Goal: Find specific page/section: Find specific page/section

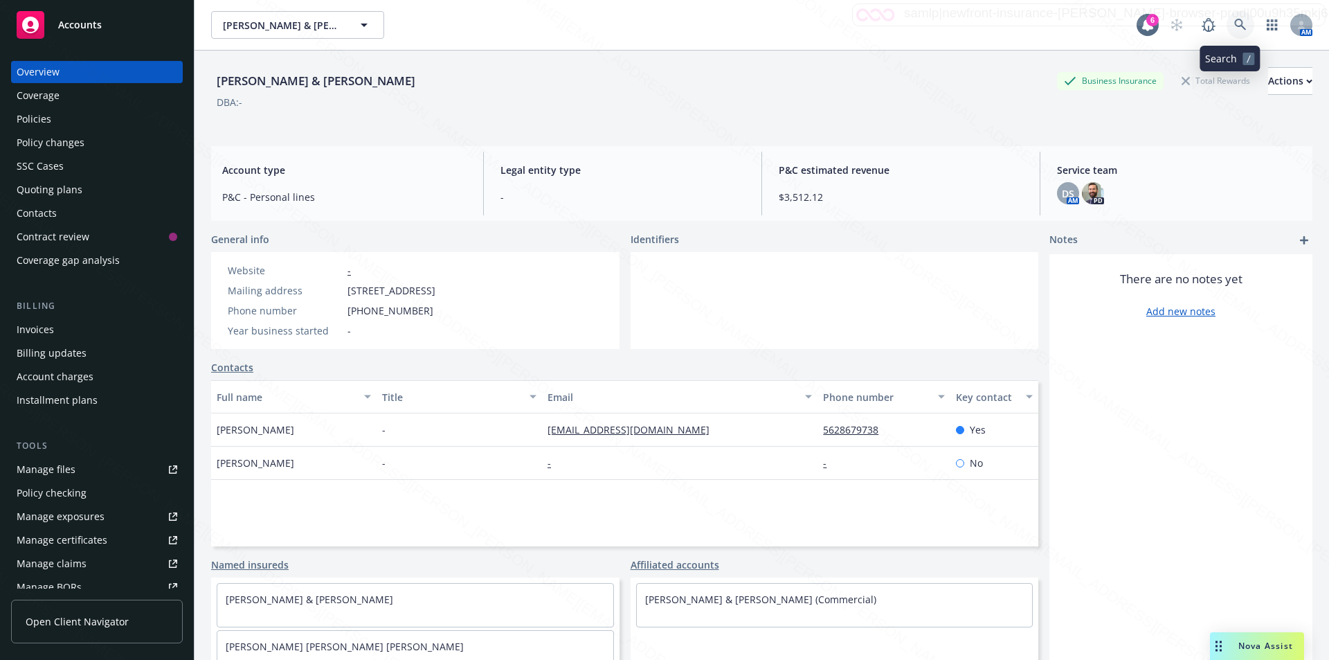
click at [1235, 21] on icon at bounding box center [1241, 25] width 12 height 12
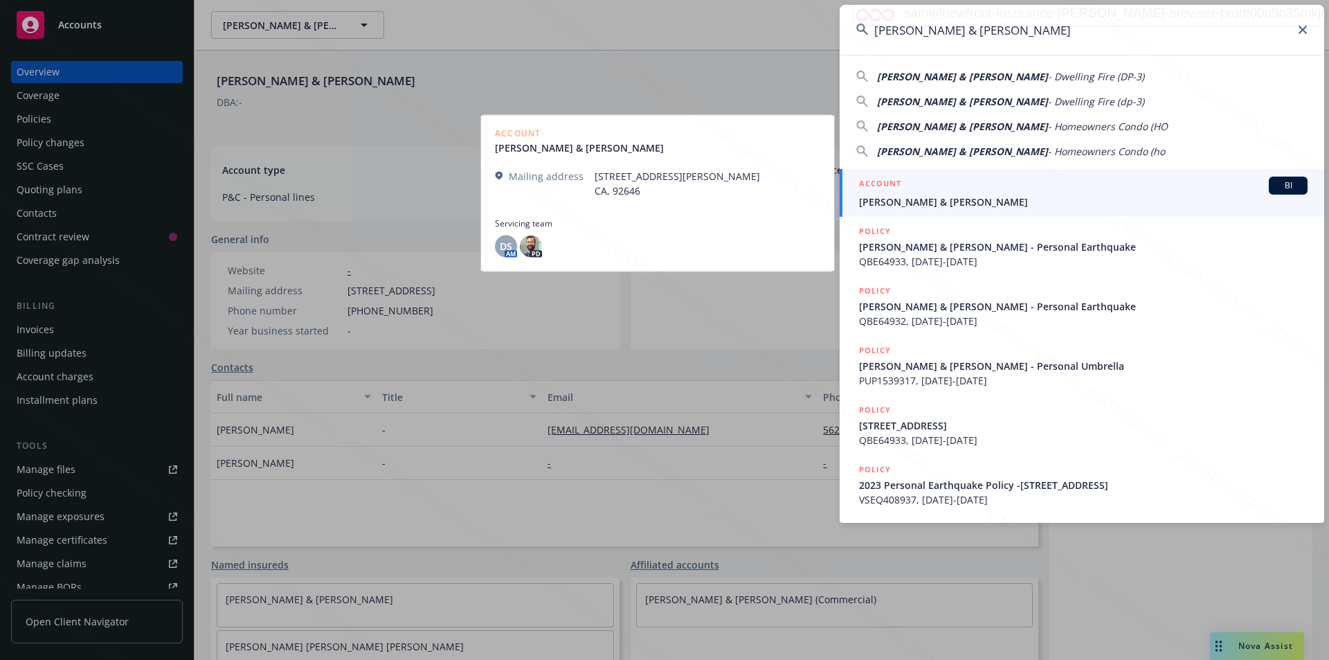
type input "[PERSON_NAME] & [PERSON_NAME]"
click at [941, 202] on span "[PERSON_NAME] & [PERSON_NAME]" at bounding box center [1083, 202] width 449 height 15
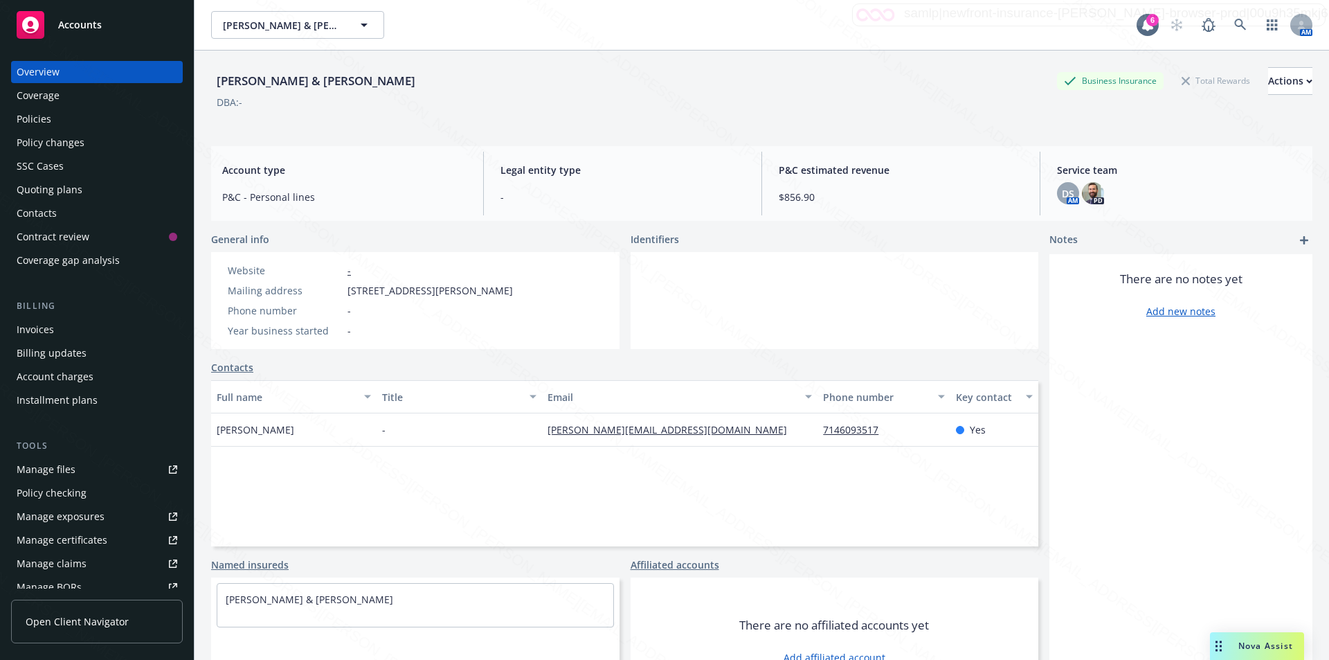
click at [36, 120] on div "Policies" at bounding box center [34, 119] width 35 height 22
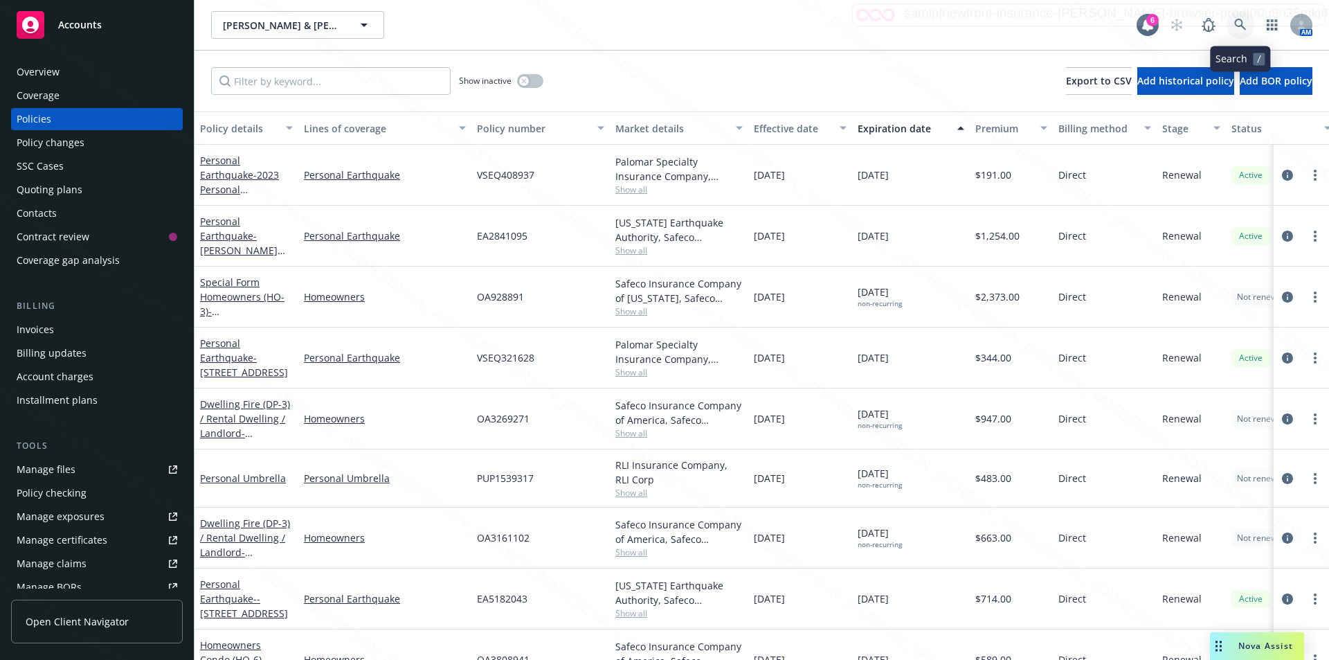
click at [1242, 21] on icon at bounding box center [1241, 25] width 12 height 12
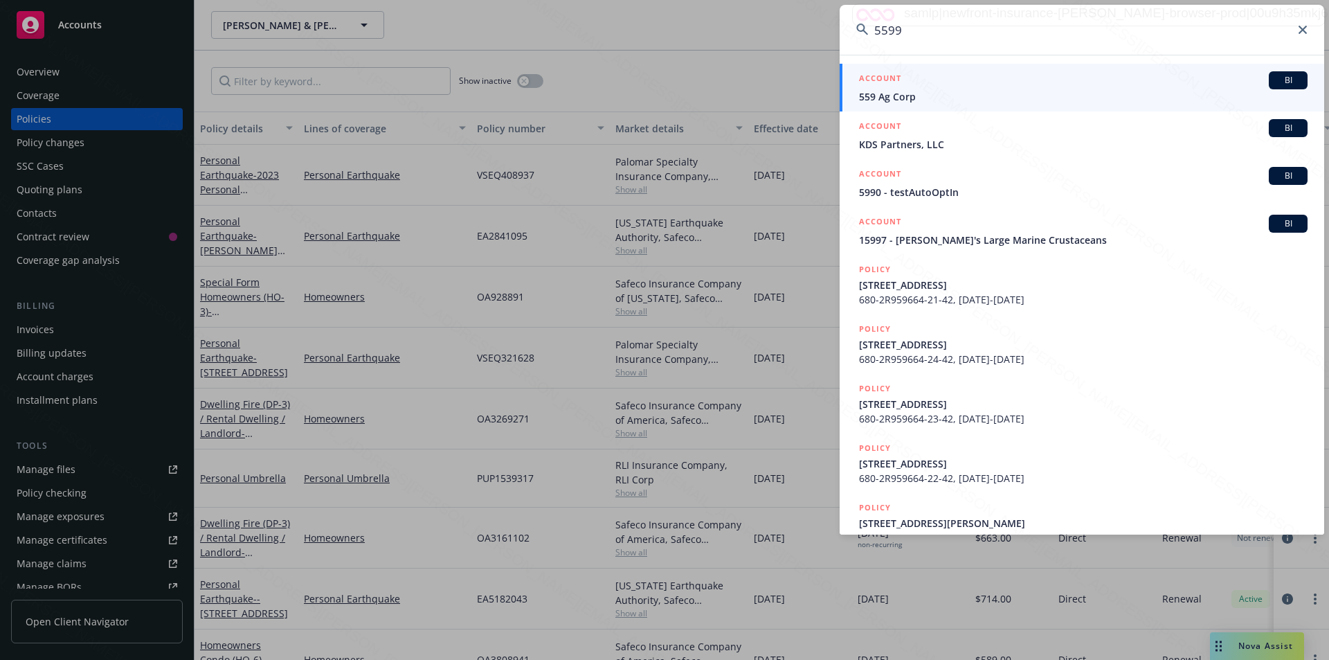
drag, startPoint x: 901, startPoint y: 31, endPoint x: 868, endPoint y: 24, distance: 34.1
click at [868, 24] on div "5599" at bounding box center [1082, 30] width 485 height 50
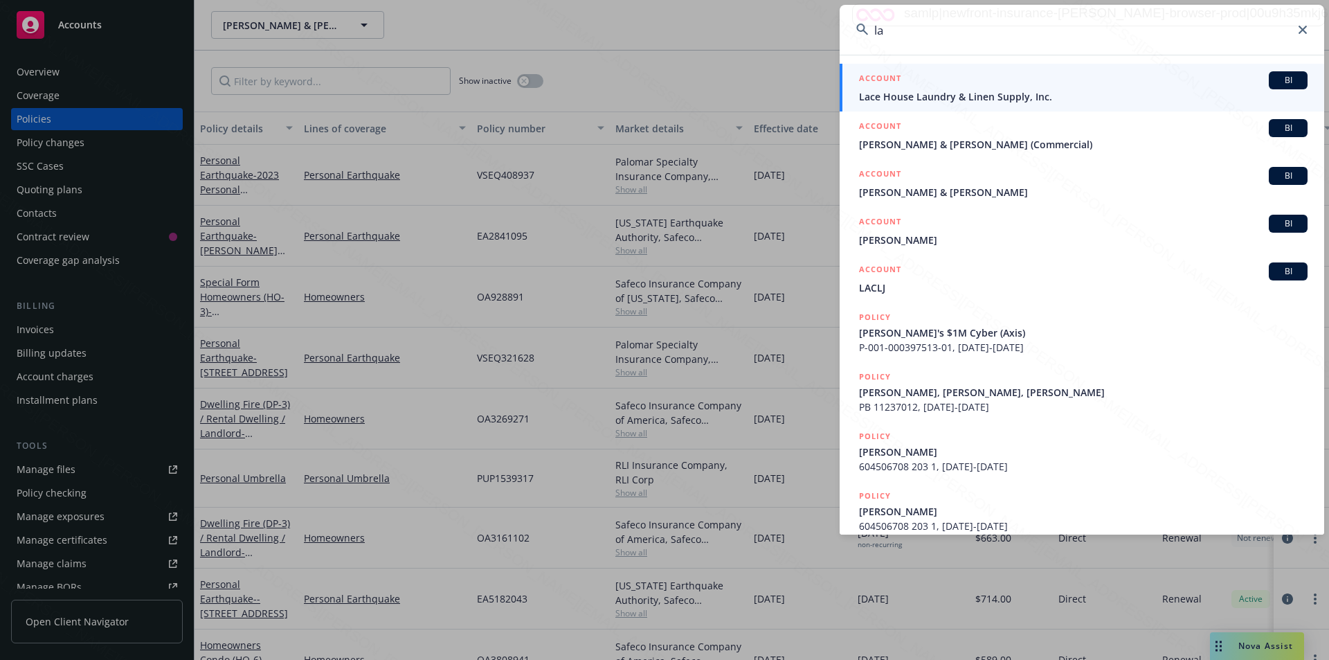
type input "l"
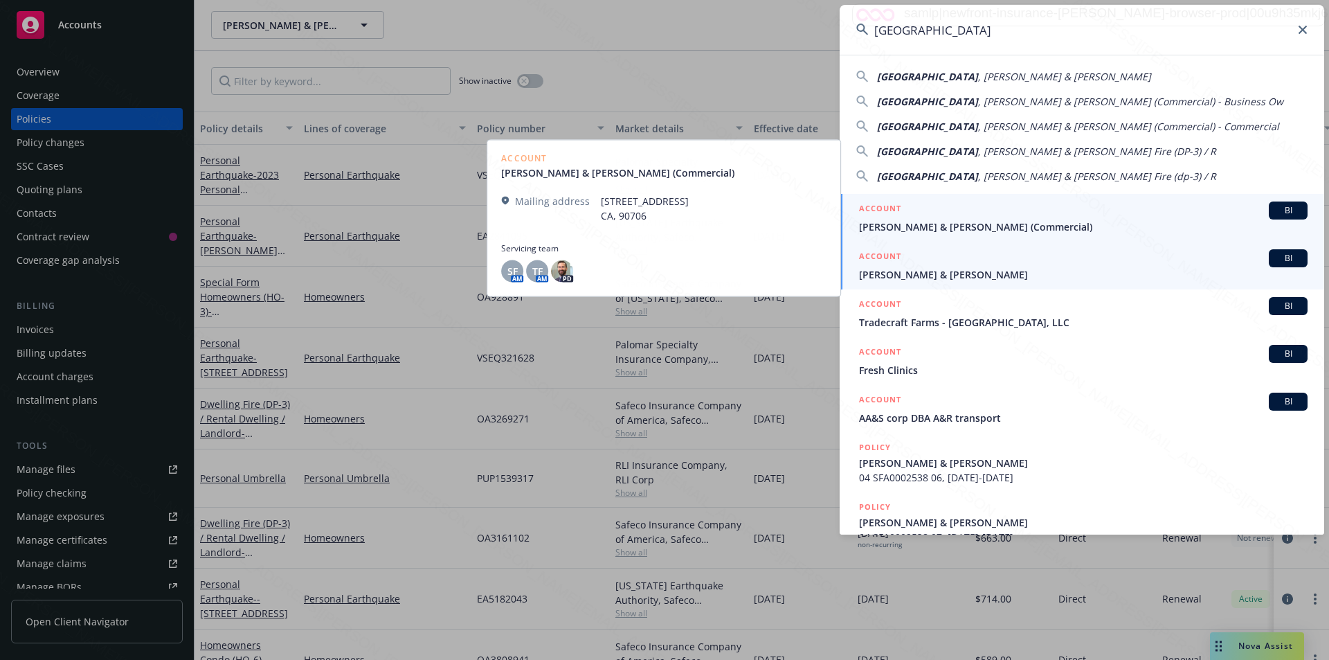
type input "[GEOGRAPHIC_DATA]"
click at [908, 277] on span "[PERSON_NAME] & [PERSON_NAME]" at bounding box center [1083, 274] width 449 height 15
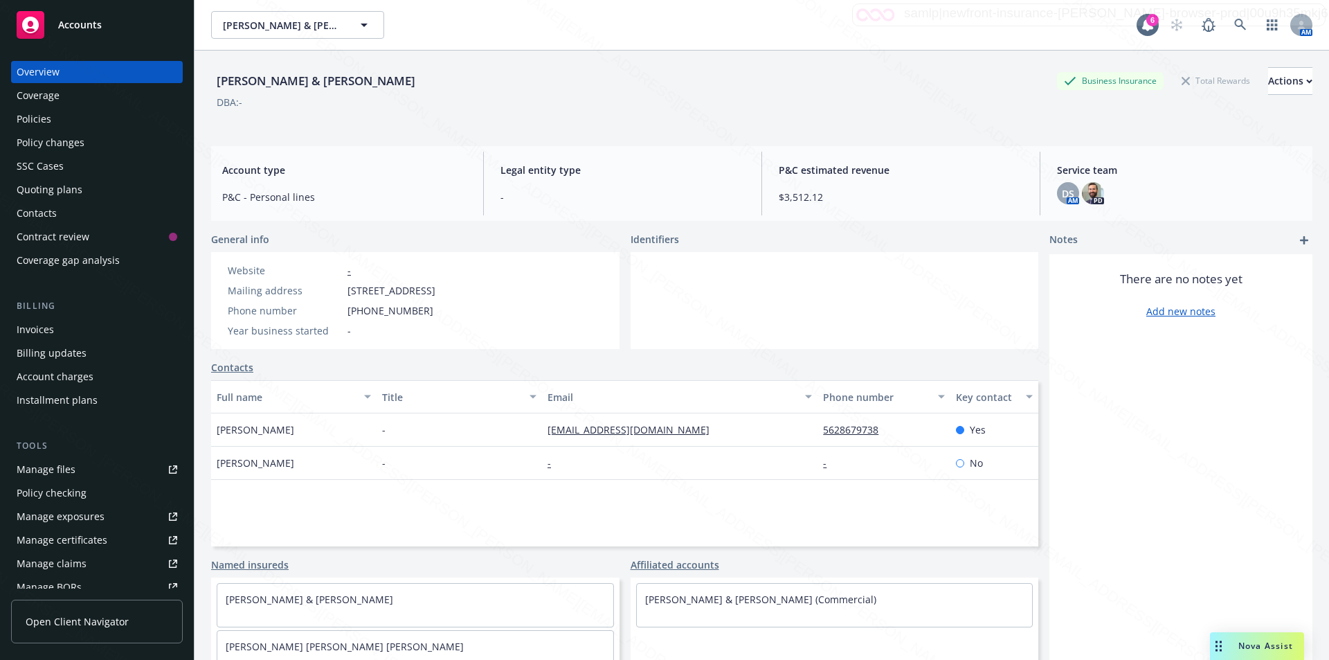
click at [40, 118] on div "Policies" at bounding box center [34, 119] width 35 height 22
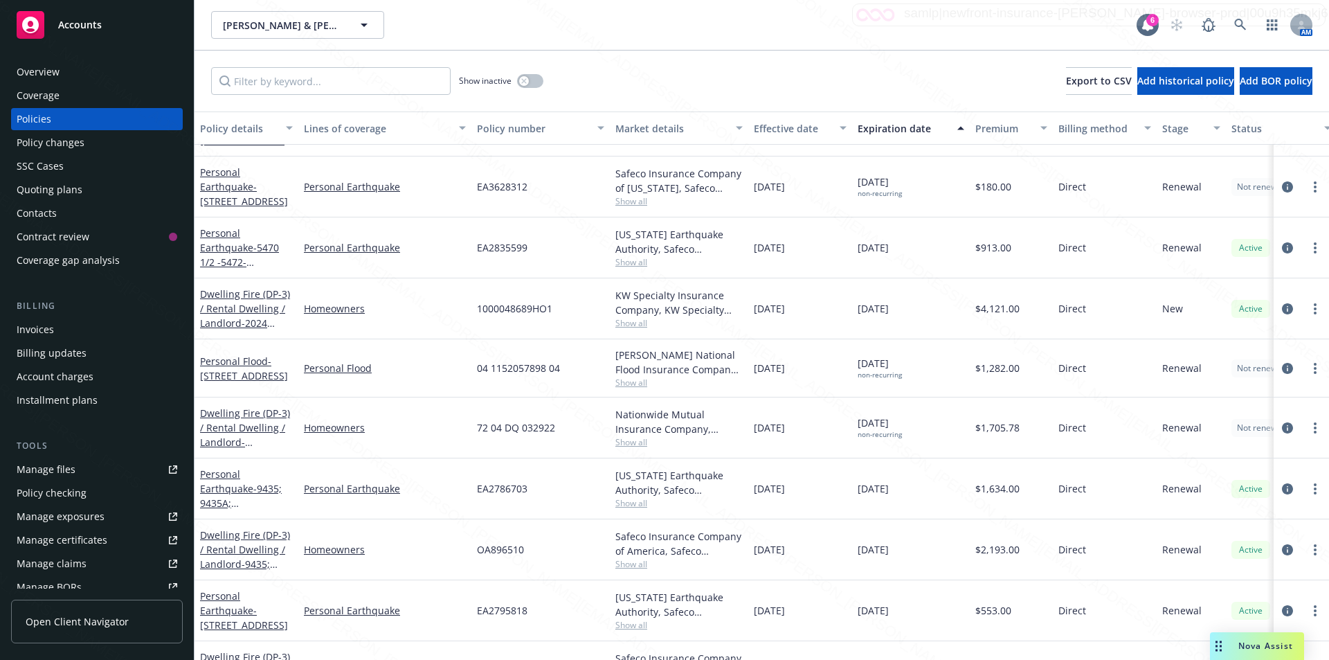
scroll to position [157, 0]
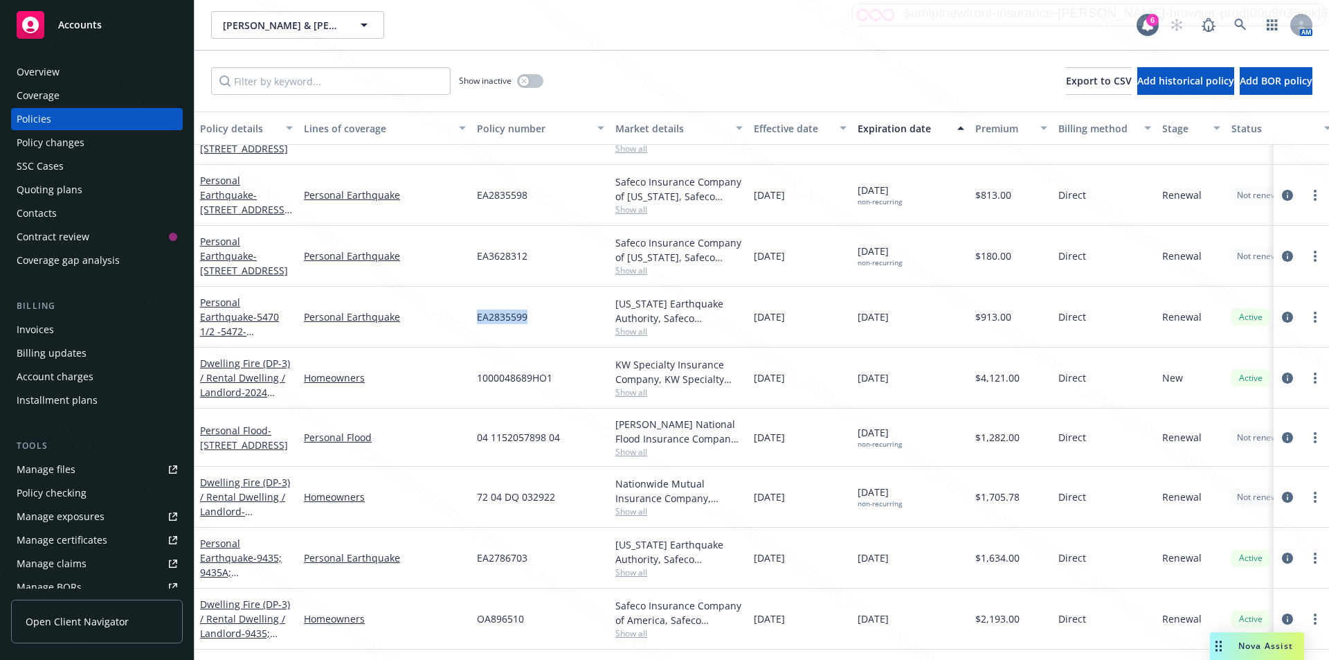
drag, startPoint x: 526, startPoint y: 319, endPoint x: 474, endPoint y: 318, distance: 52.6
click at [474, 318] on div "EA2835599" at bounding box center [541, 317] width 138 height 61
click at [46, 69] on div "Overview" at bounding box center [38, 72] width 43 height 22
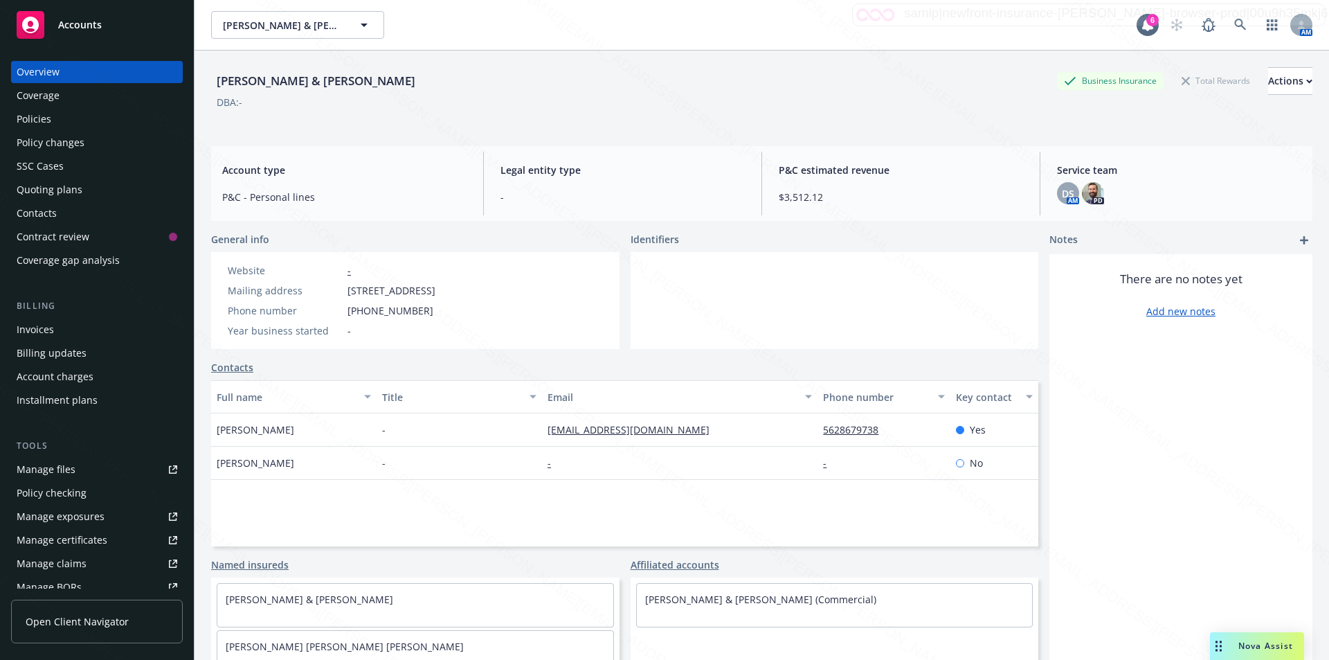
click at [46, 116] on div "Policies" at bounding box center [34, 119] width 35 height 22
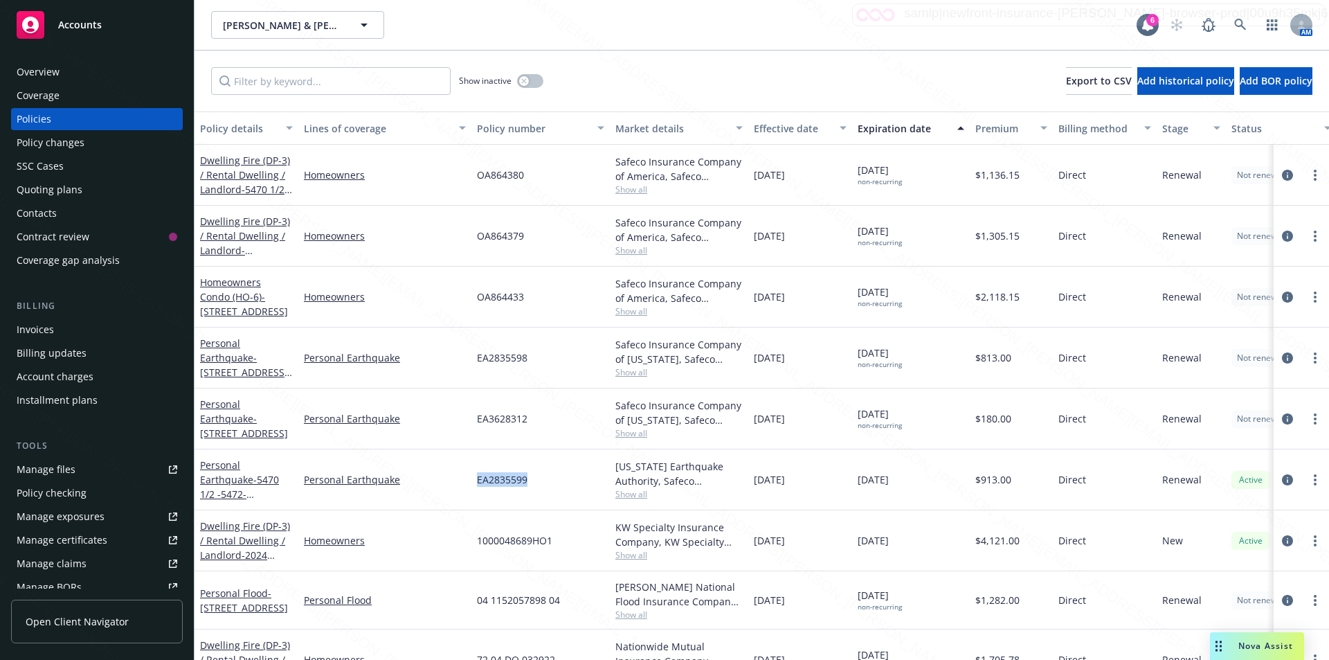
drag, startPoint x: 543, startPoint y: 483, endPoint x: 474, endPoint y: 477, distance: 68.8
click at [474, 477] on div "EA2835599" at bounding box center [541, 479] width 138 height 61
copy span "EA2835599"
click at [1237, 18] on link at bounding box center [1241, 25] width 28 height 28
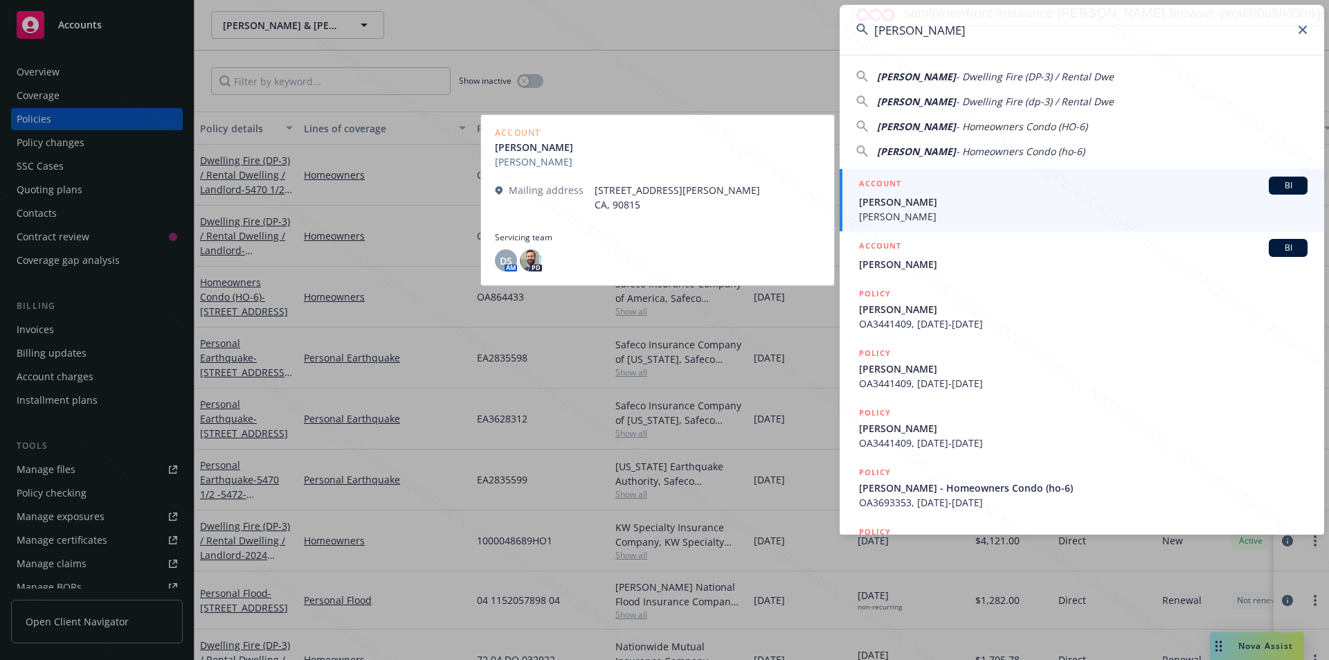
type input "[PERSON_NAME]"
click at [931, 206] on span "[PERSON_NAME]" at bounding box center [1083, 202] width 449 height 15
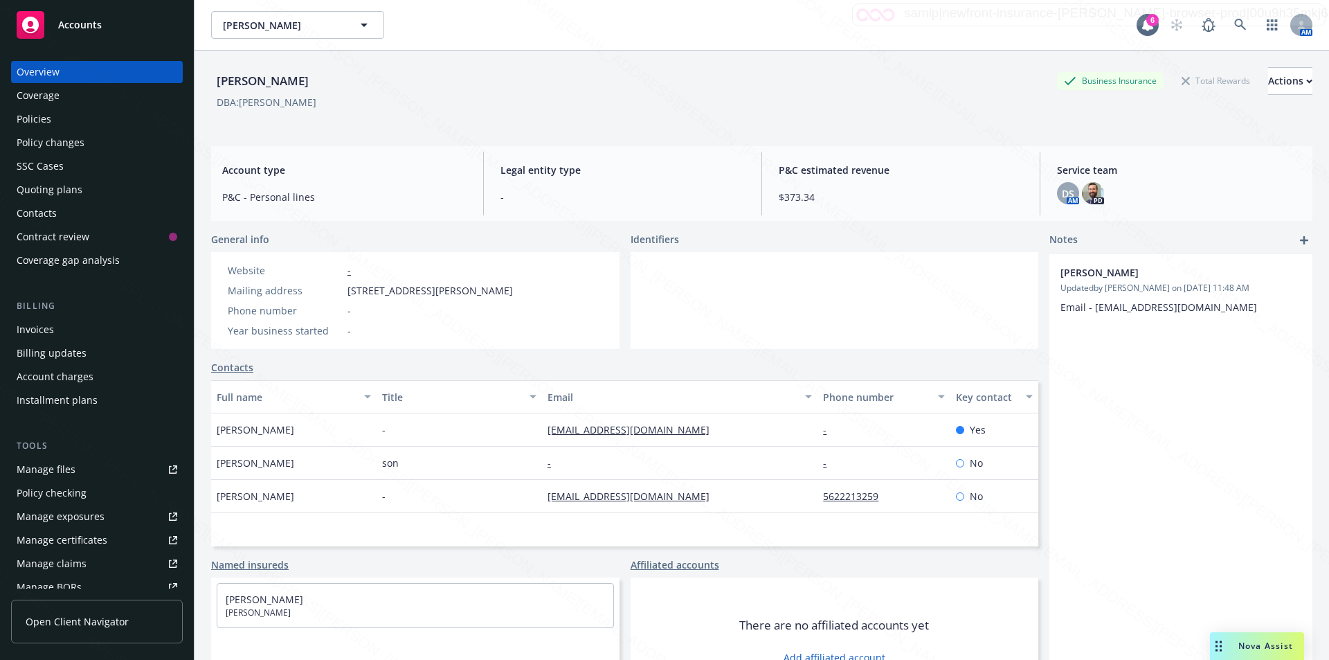
click at [46, 116] on div "Policies" at bounding box center [34, 119] width 35 height 22
